Goal: Task Accomplishment & Management: Use online tool/utility

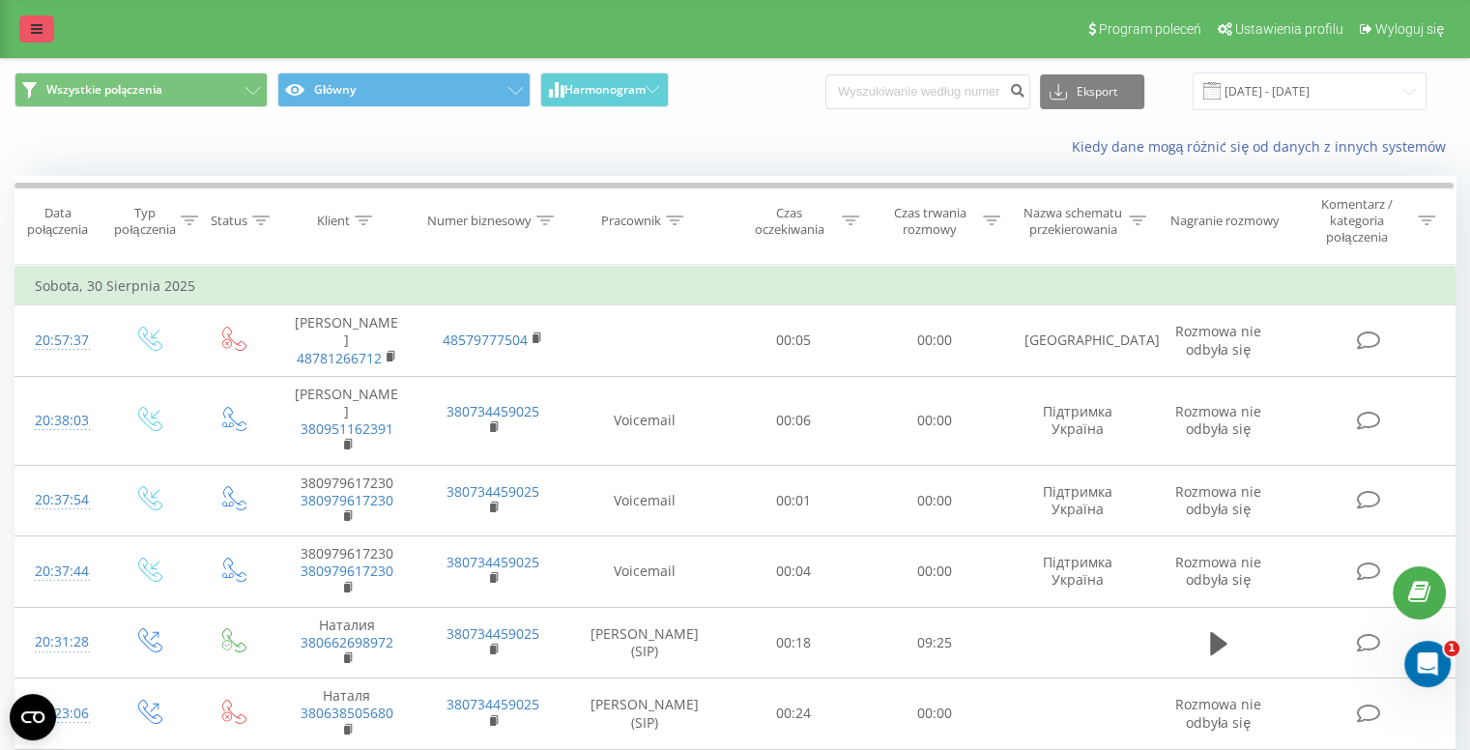
click at [46, 22] on link at bounding box center [36, 28] width 35 height 27
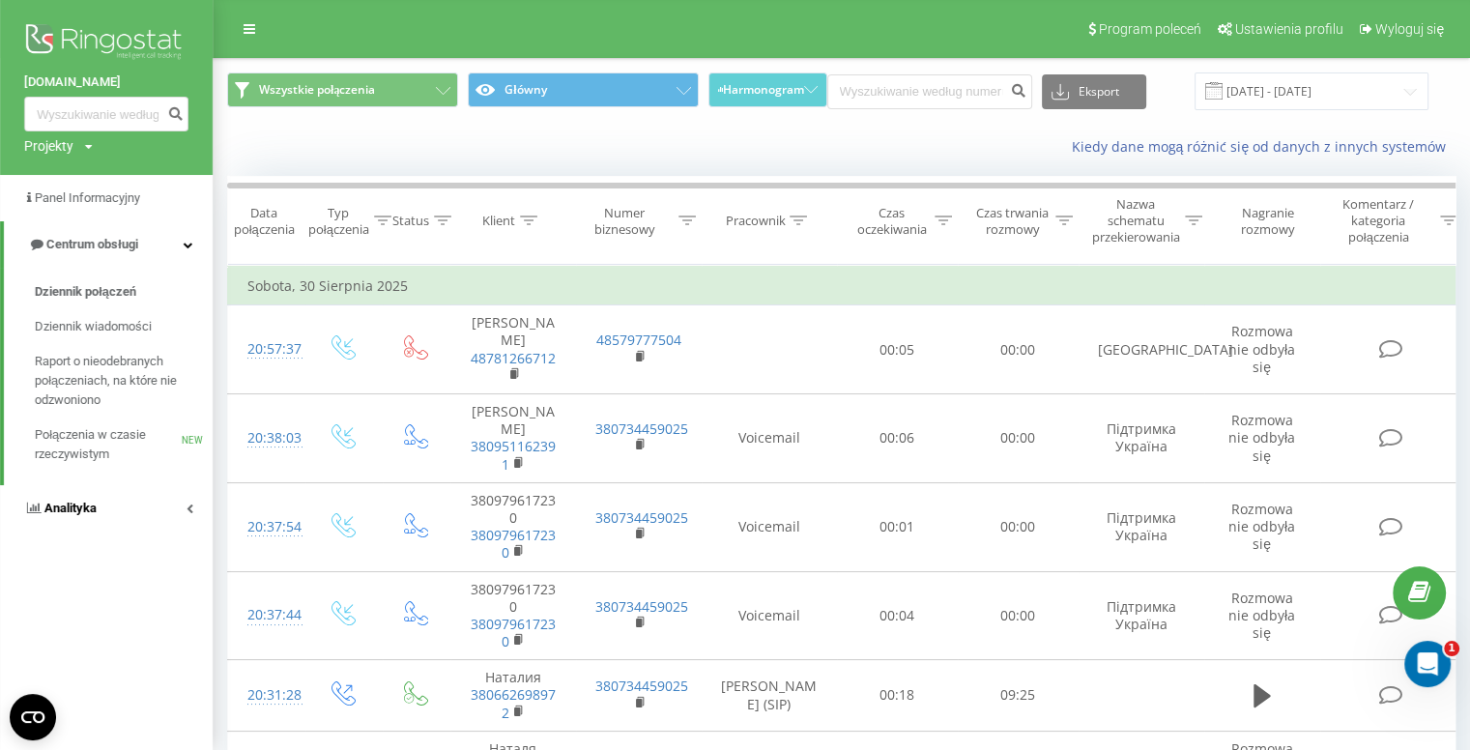
click at [89, 492] on link "Analityka" at bounding box center [106, 508] width 213 height 46
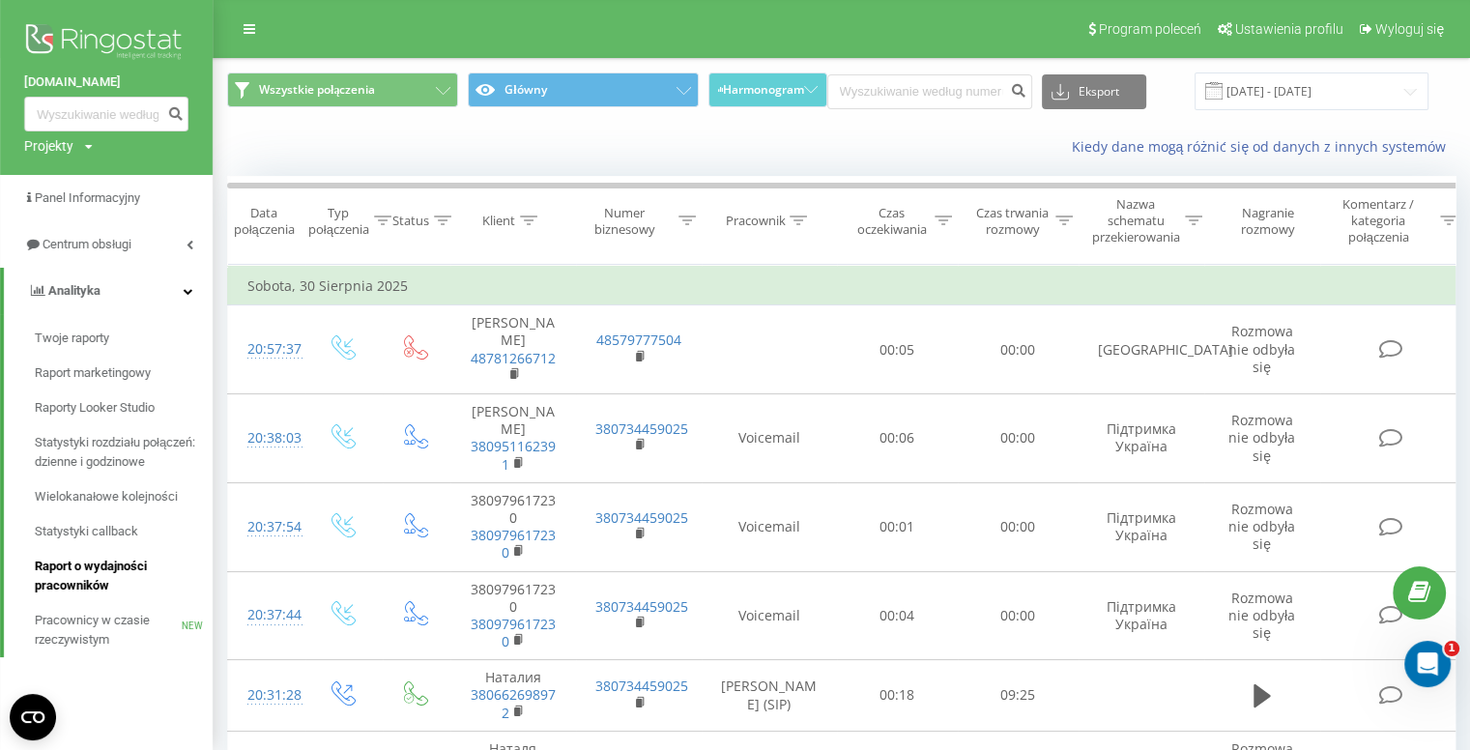
click at [96, 577] on span "Raport o wydajności pracowników" at bounding box center [119, 576] width 168 height 39
click at [70, 580] on span "Raport o wydajności pracowników" at bounding box center [119, 576] width 168 height 39
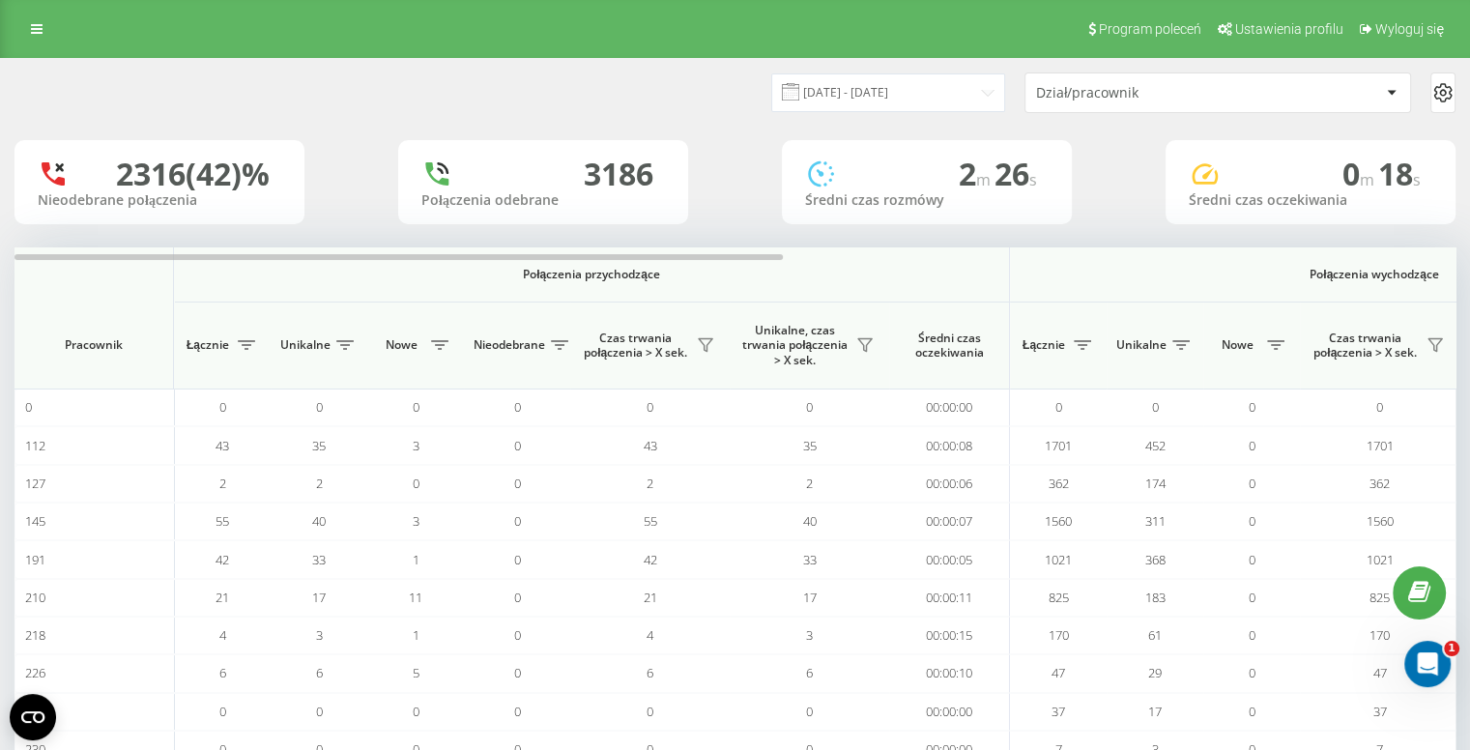
click at [1388, 90] on icon at bounding box center [1392, 93] width 10 height 6
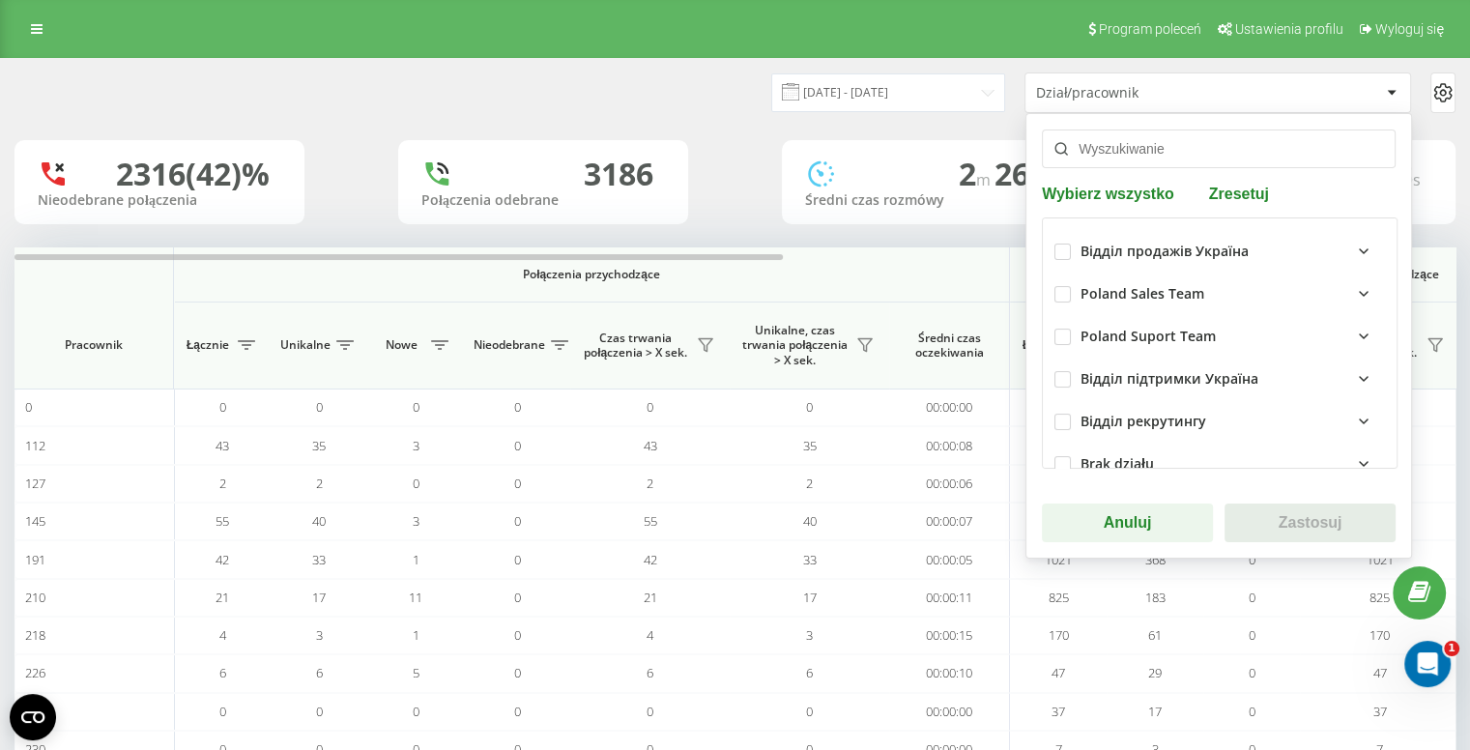
click at [1352, 291] on icon at bounding box center [1363, 293] width 23 height 23
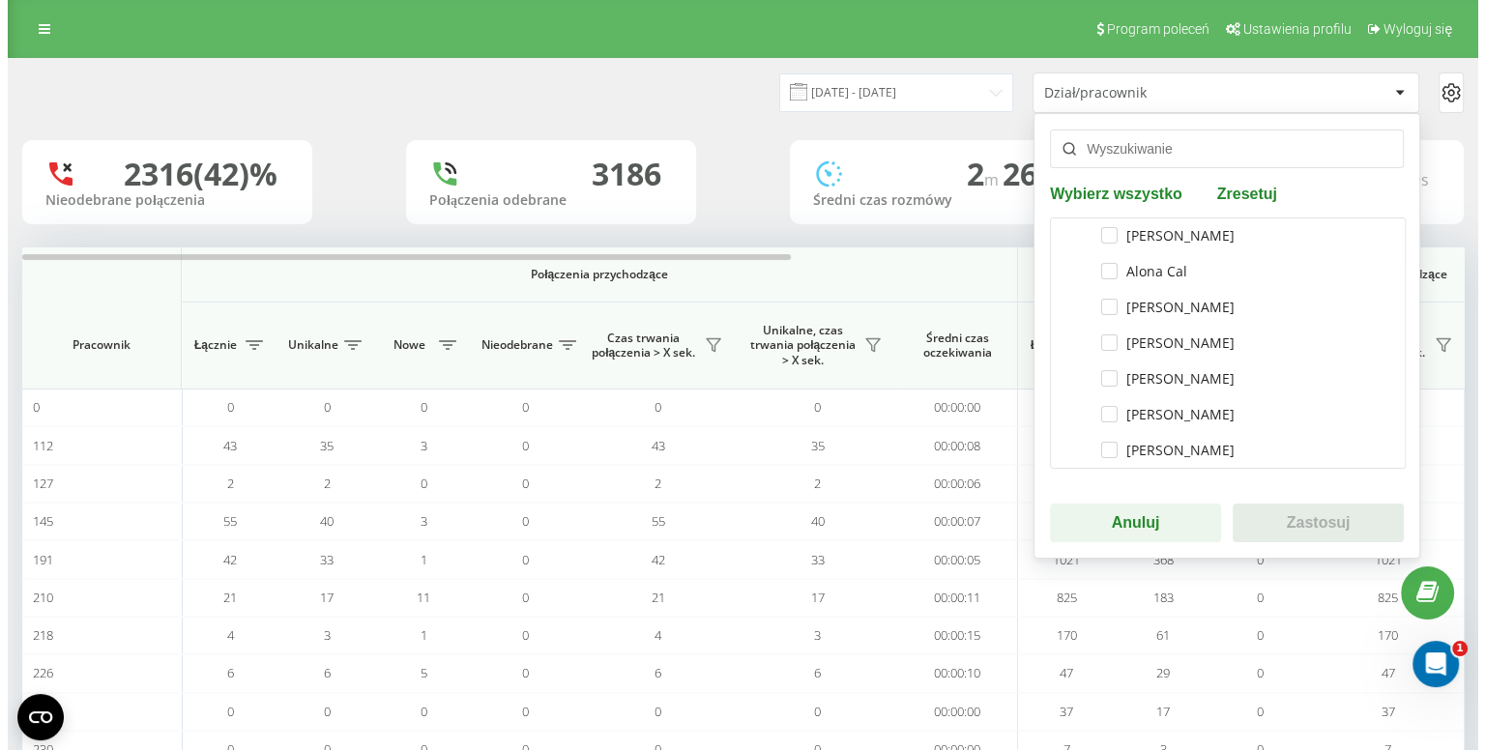
scroll to position [207, 0]
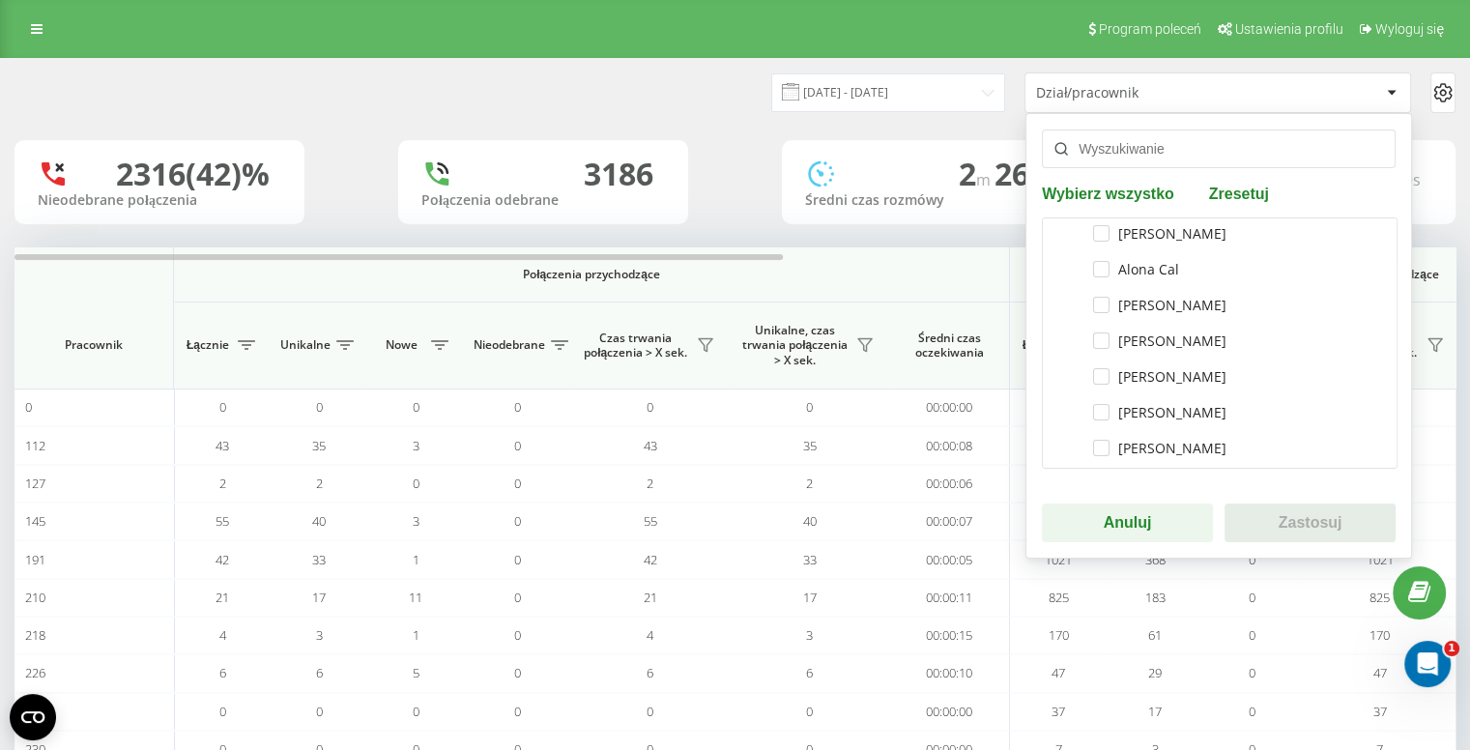
click at [1179, 388] on div "Vidana Błońska" at bounding box center [1219, 377] width 331 height 36
click at [1093, 373] on label "Vidana Błońska" at bounding box center [1159, 376] width 133 height 16
checkbox input "true"
click at [1286, 519] on button "Zastosuj" at bounding box center [1310, 523] width 171 height 39
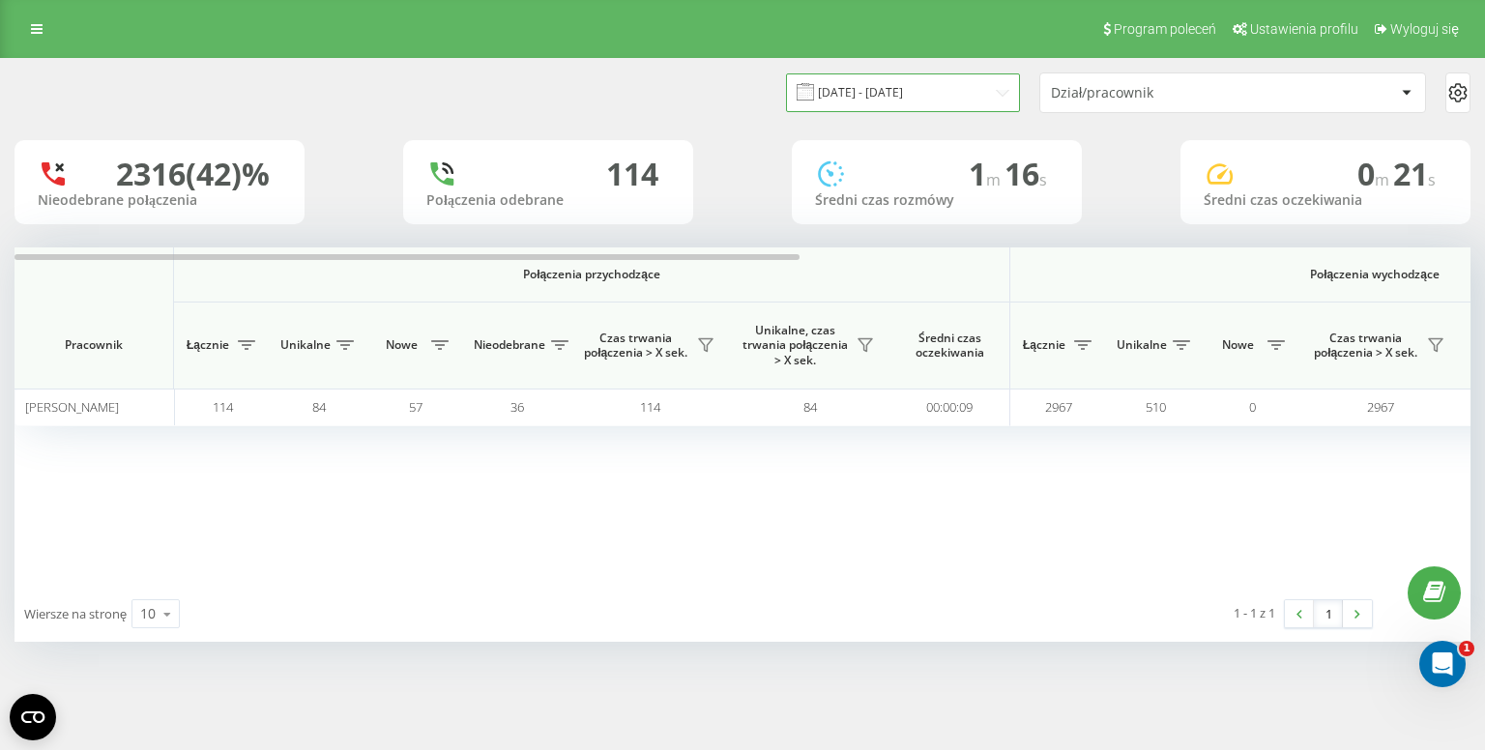
click at [947, 91] on input "21.08.2025 - 21.09.2025" at bounding box center [903, 92] width 234 height 38
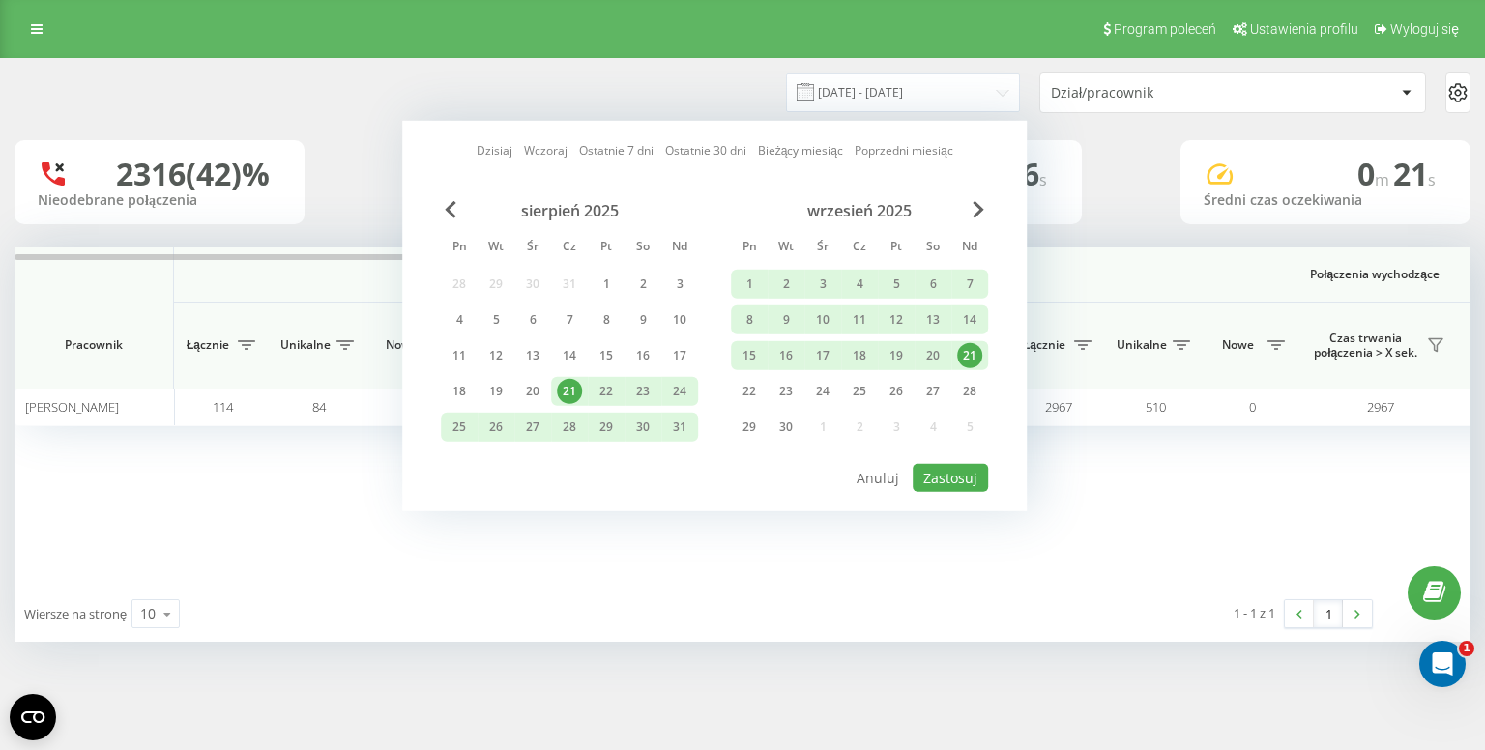
click at [972, 353] on div "21" at bounding box center [969, 355] width 25 height 25
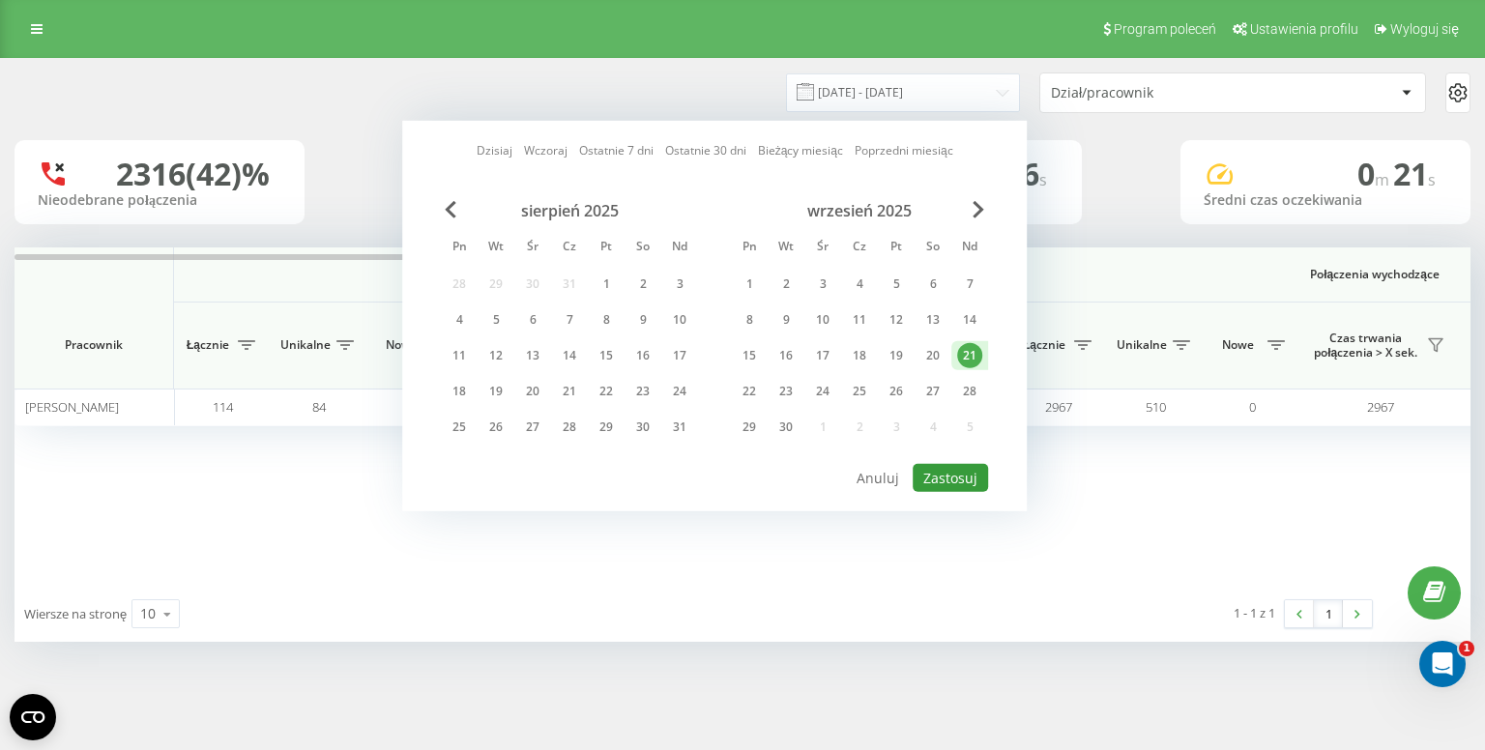
click at [958, 475] on button "Zastosuj" at bounding box center [949, 478] width 75 height 28
type input "21.09.2025 - 21.09.2025"
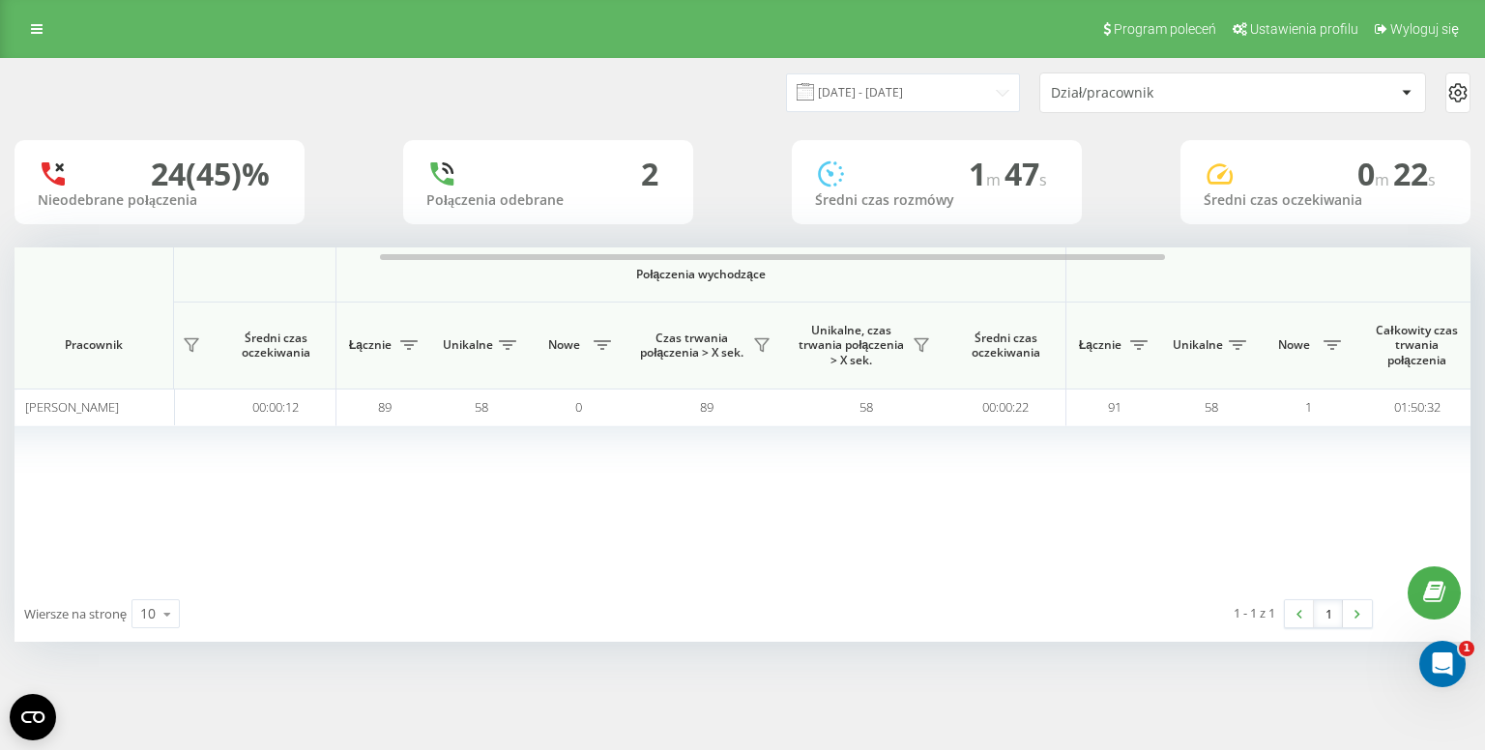
scroll to position [0, 674]
click at [762, 341] on icon at bounding box center [761, 344] width 15 height 15
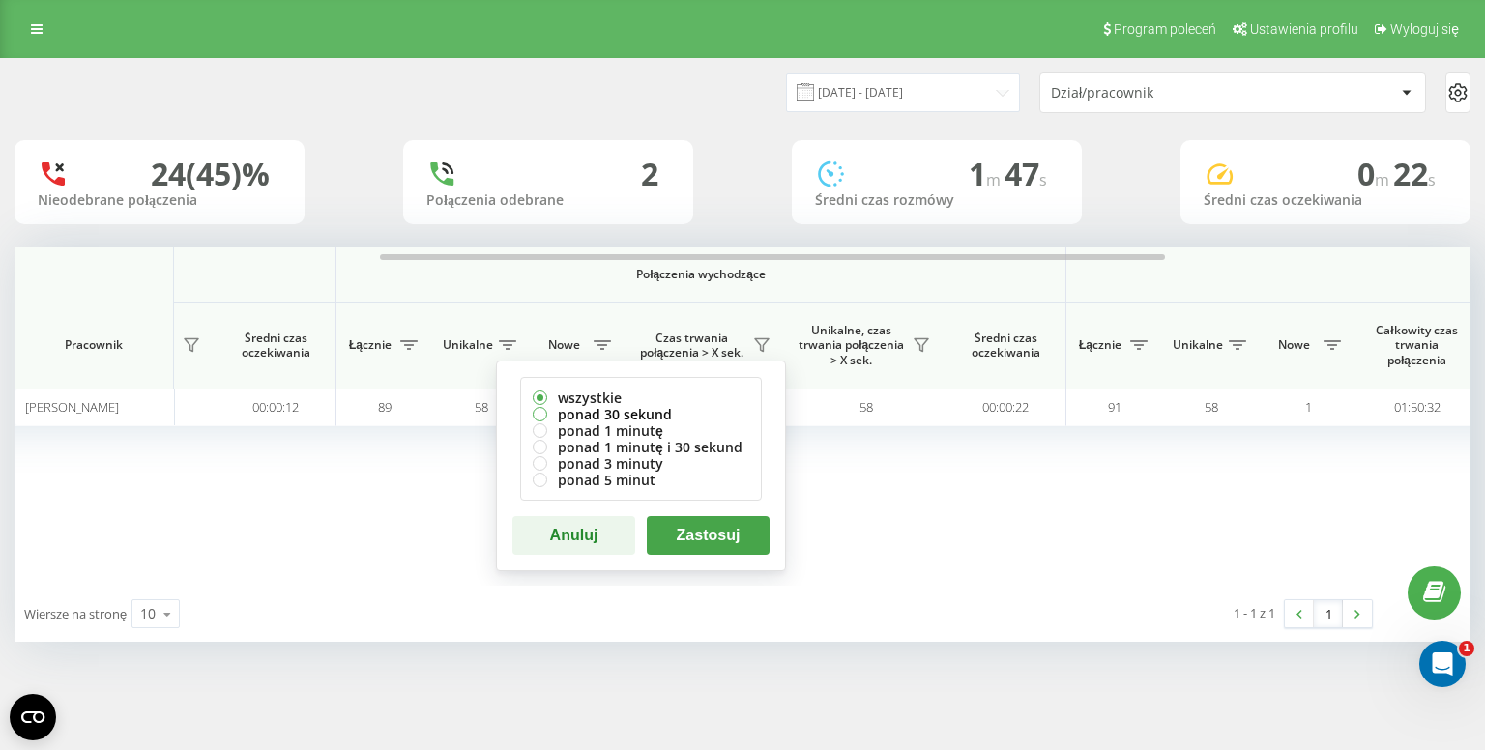
click at [643, 417] on label "ponad 30 sekund" at bounding box center [641, 414] width 216 height 16
radio input "true"
click at [643, 417] on label "ponad 30 sekund" at bounding box center [641, 414] width 216 height 16
click at [691, 531] on button "Zastosuj" at bounding box center [708, 535] width 123 height 39
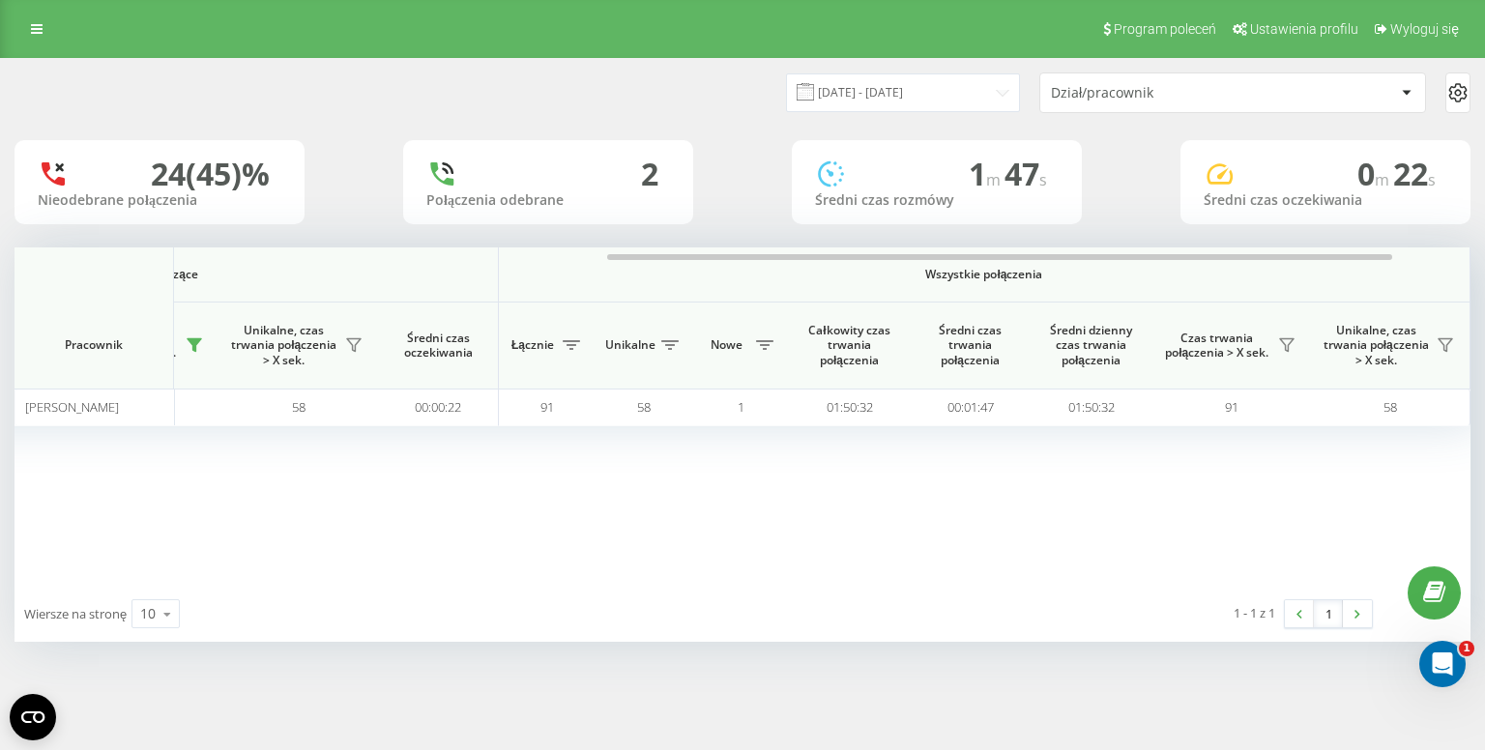
scroll to position [0, 1190]
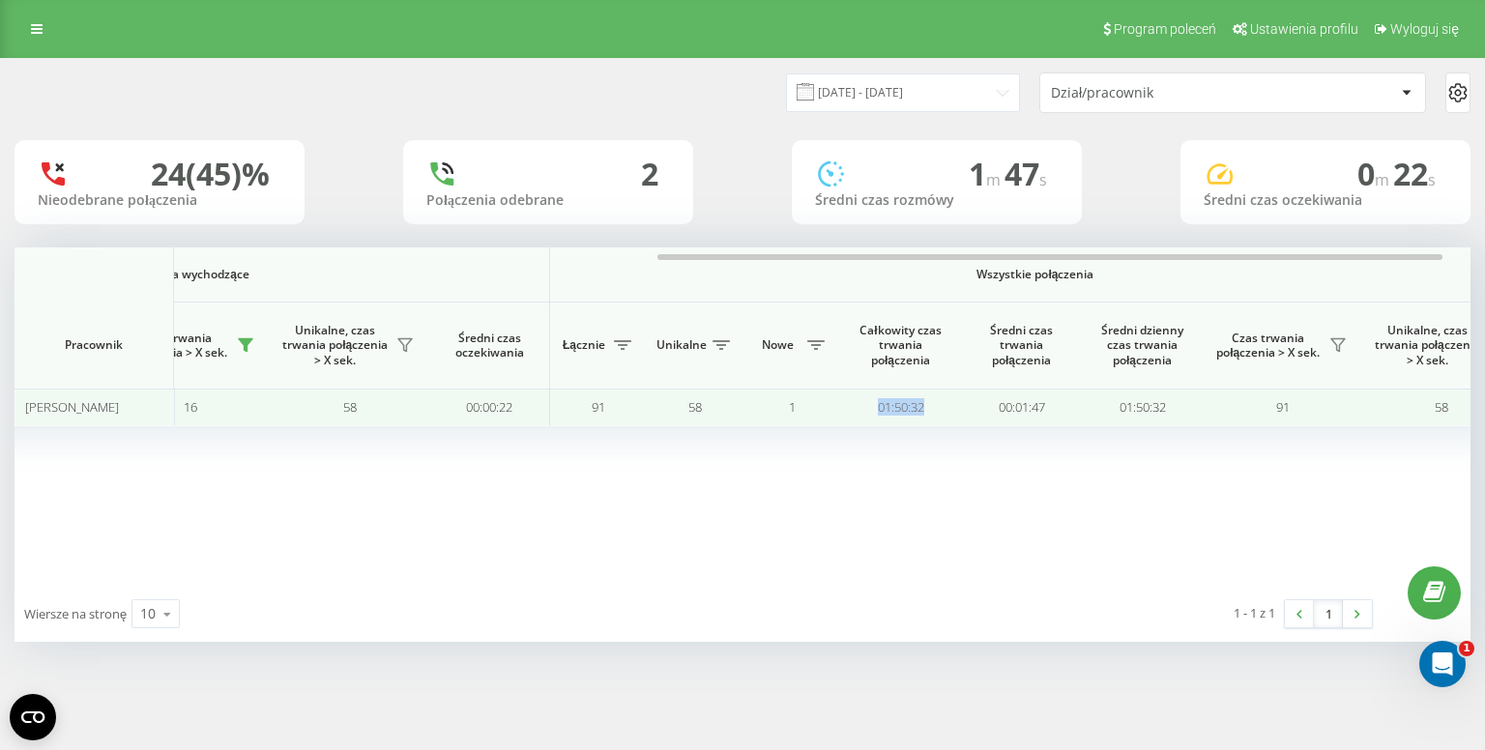
drag, startPoint x: 939, startPoint y: 408, endPoint x: 874, endPoint y: 408, distance: 65.7
click at [874, 408] on td "01:50:32" at bounding box center [900, 408] width 121 height 38
copy td "01:50:32"
